Goal: Information Seeking & Learning: Learn about a topic

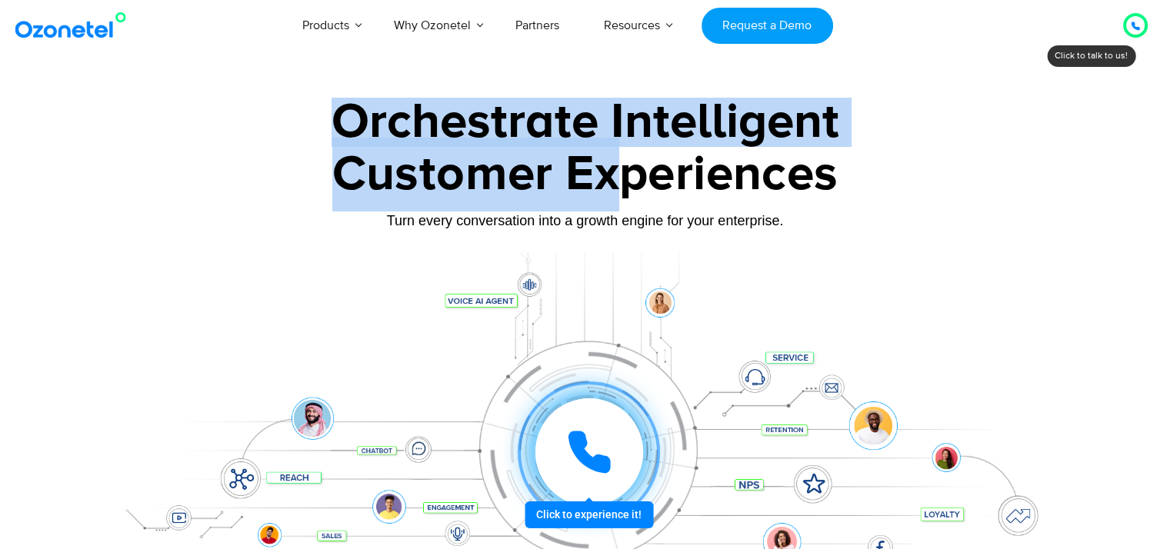
click at [609, 179] on div "Orchestrate Intelligent Customer Experiences Turn every conversation into a gro…" at bounding box center [585, 352] width 961 height 508
click at [560, 173] on div "Customer Experiences" at bounding box center [585, 175] width 961 height 74
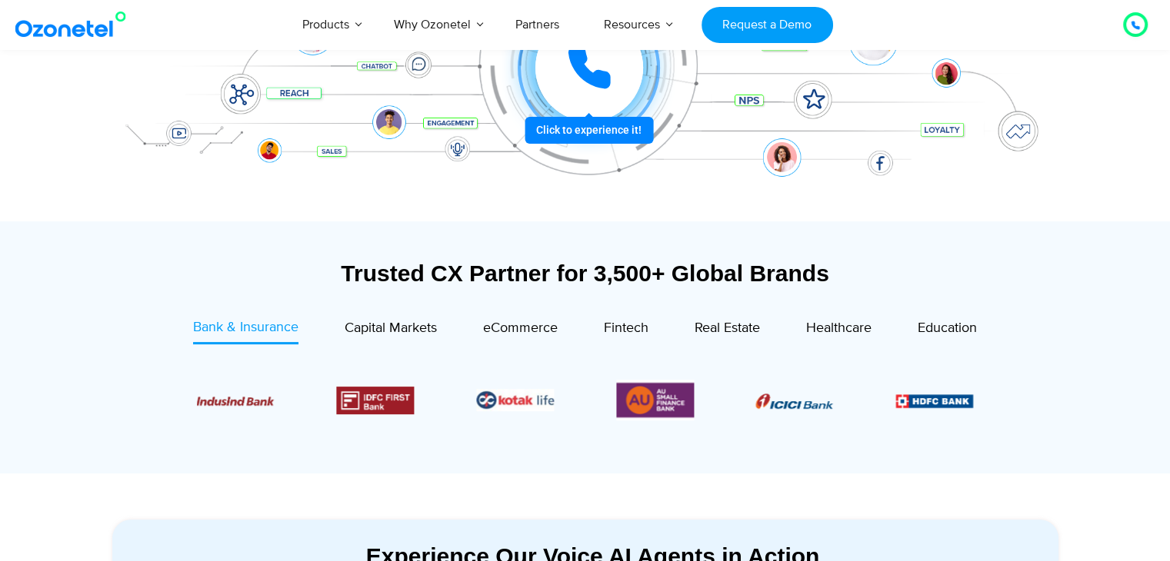
scroll to position [538, 0]
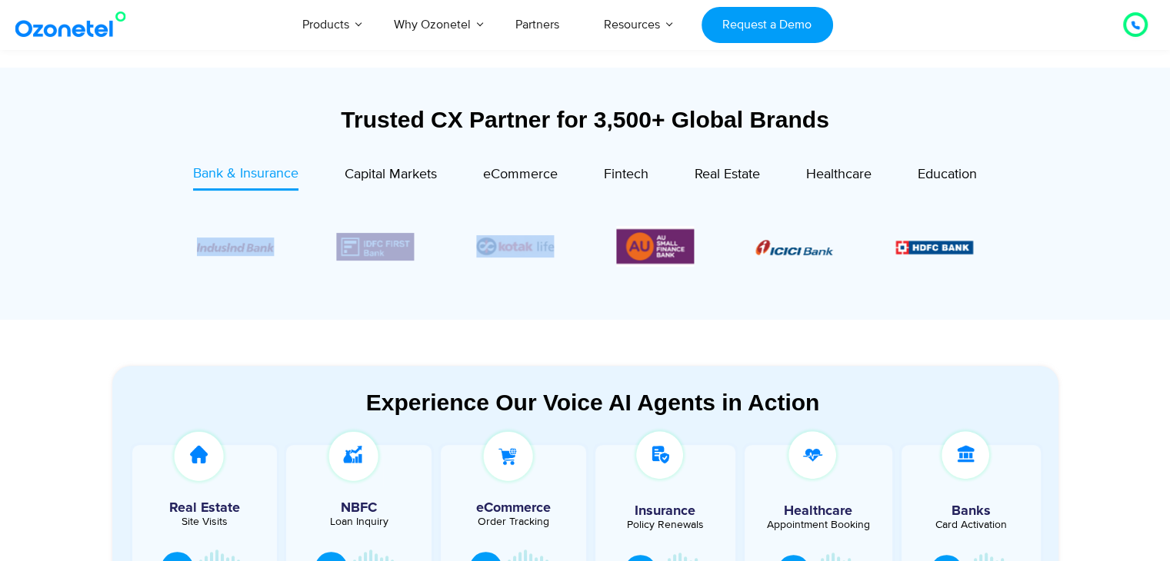
drag, startPoint x: 694, startPoint y: 247, endPoint x: 526, endPoint y: 247, distance: 168.4
click at [526, 247] on div "Image Carousel" at bounding box center [585, 246] width 777 height 41
click at [612, 249] on div "Image Carousel" at bounding box center [585, 246] width 777 height 41
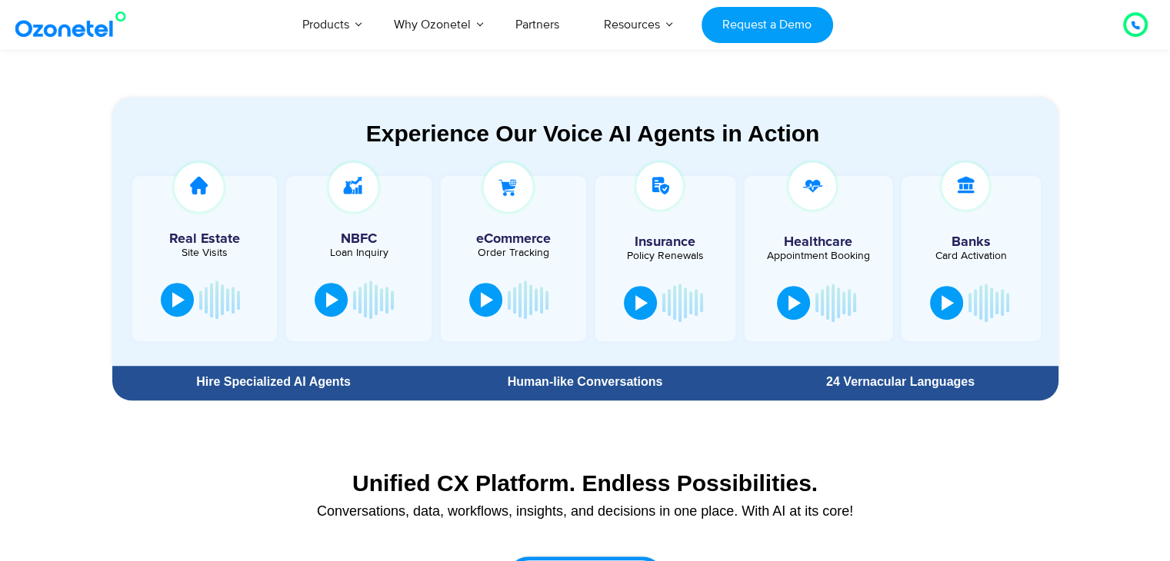
scroll to position [846, 0]
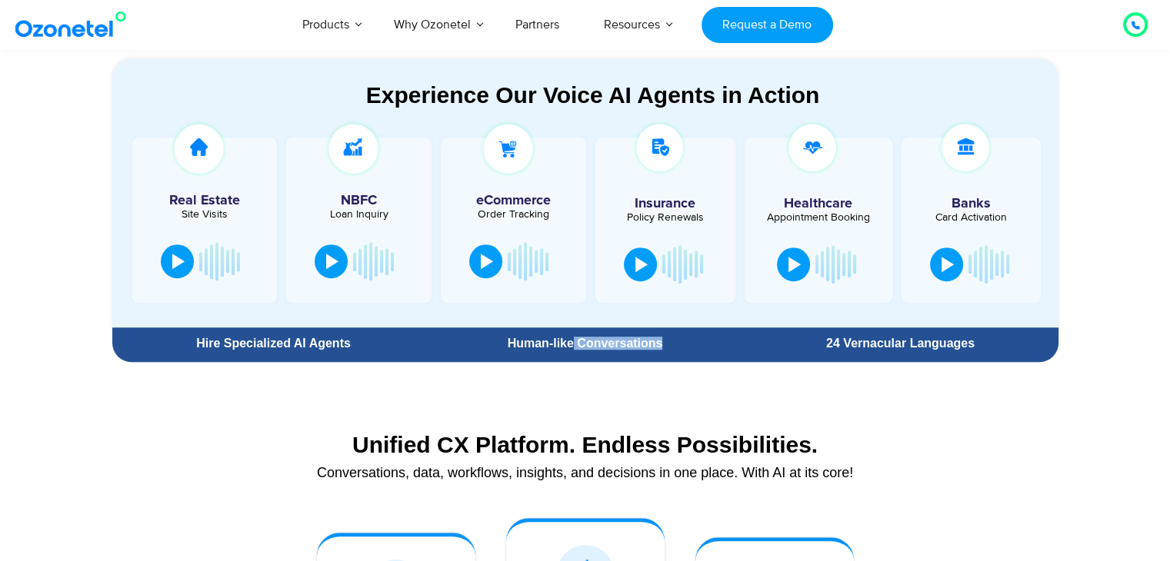
drag, startPoint x: 573, startPoint y: 341, endPoint x: 699, endPoint y: 342, distance: 126.1
click at [699, 342] on div "Human-like Conversations" at bounding box center [584, 344] width 300 height 12
click at [624, 344] on div "Human-like Conversations" at bounding box center [584, 344] width 300 height 12
drag, startPoint x: 813, startPoint y: 343, endPoint x: 987, endPoint y: 336, distance: 174.7
click at [987, 338] on div "24 Vernacular Languages" at bounding box center [900, 344] width 300 height 12
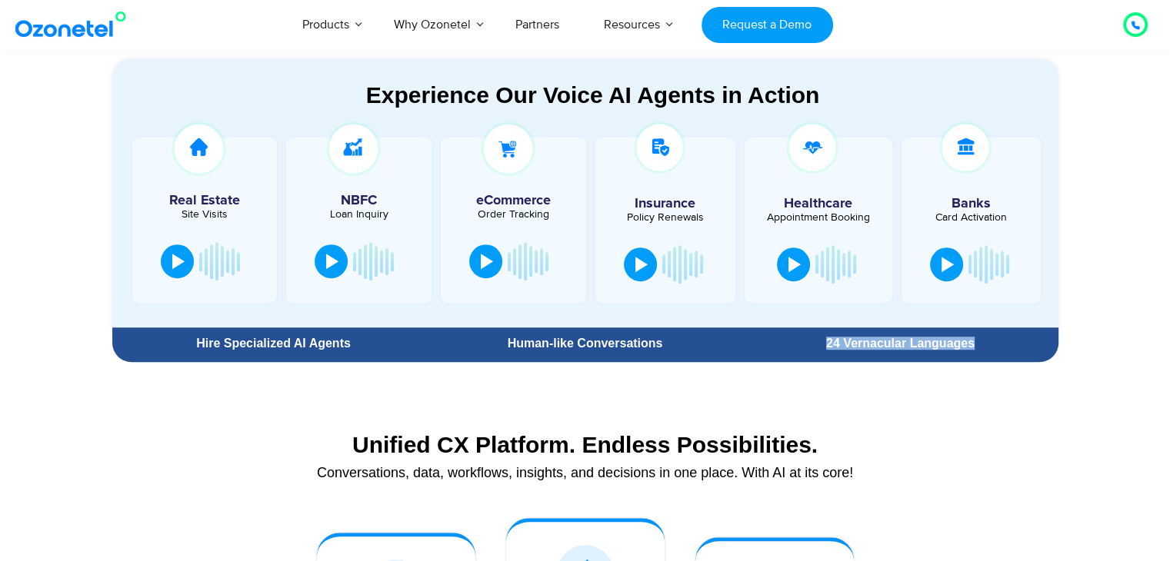
click at [951, 345] on div "24 Vernacular Languages" at bounding box center [900, 344] width 300 height 12
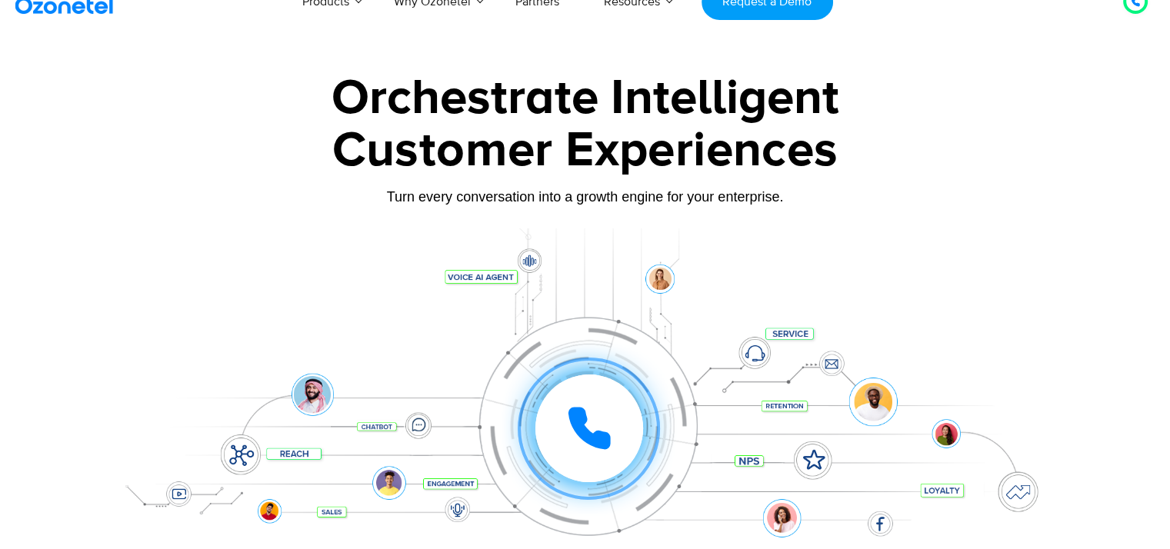
scroll to position [0, 0]
